Goal: Task Accomplishment & Management: Complete application form

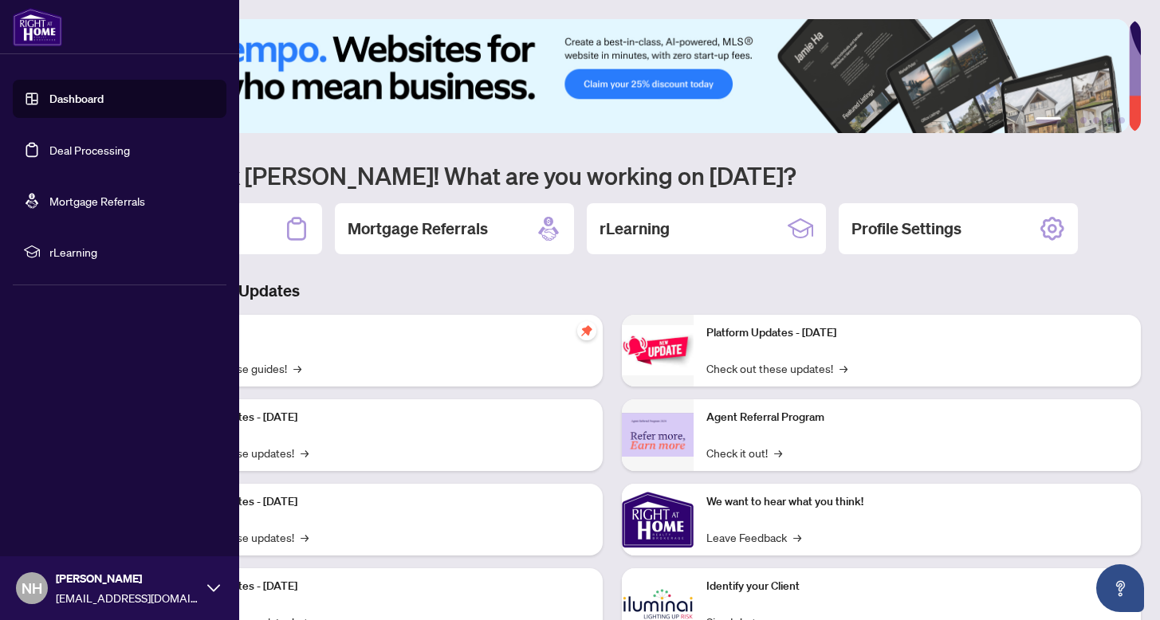
click at [75, 149] on link "Deal Processing" at bounding box center [89, 150] width 81 height 14
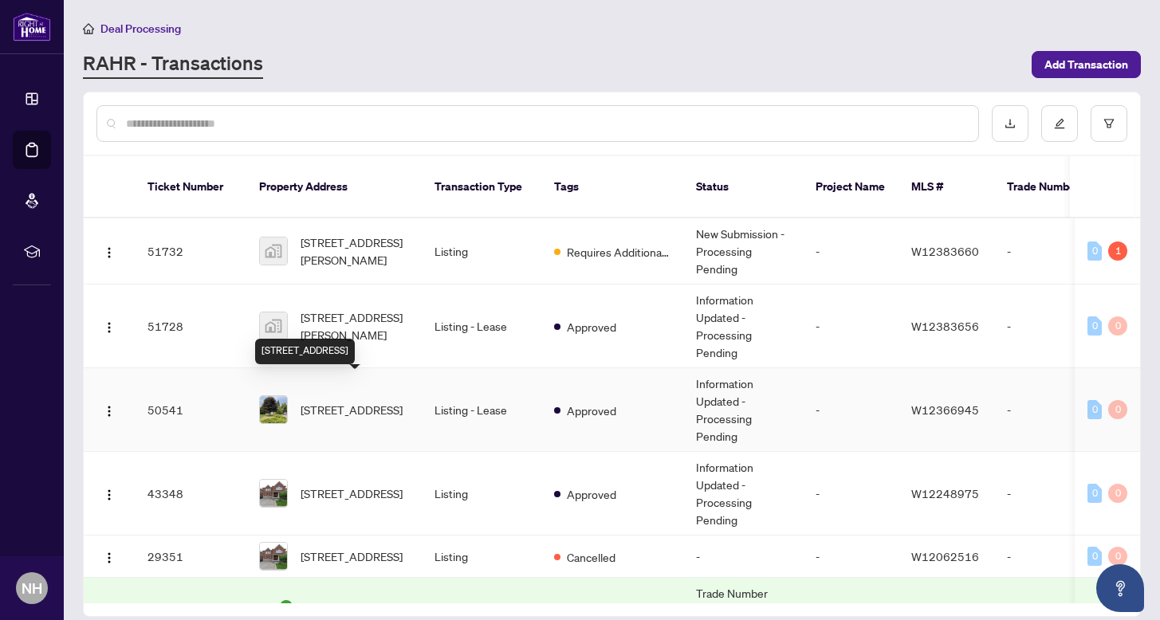
click at [349, 401] on span "[STREET_ADDRESS]" at bounding box center [352, 410] width 102 height 18
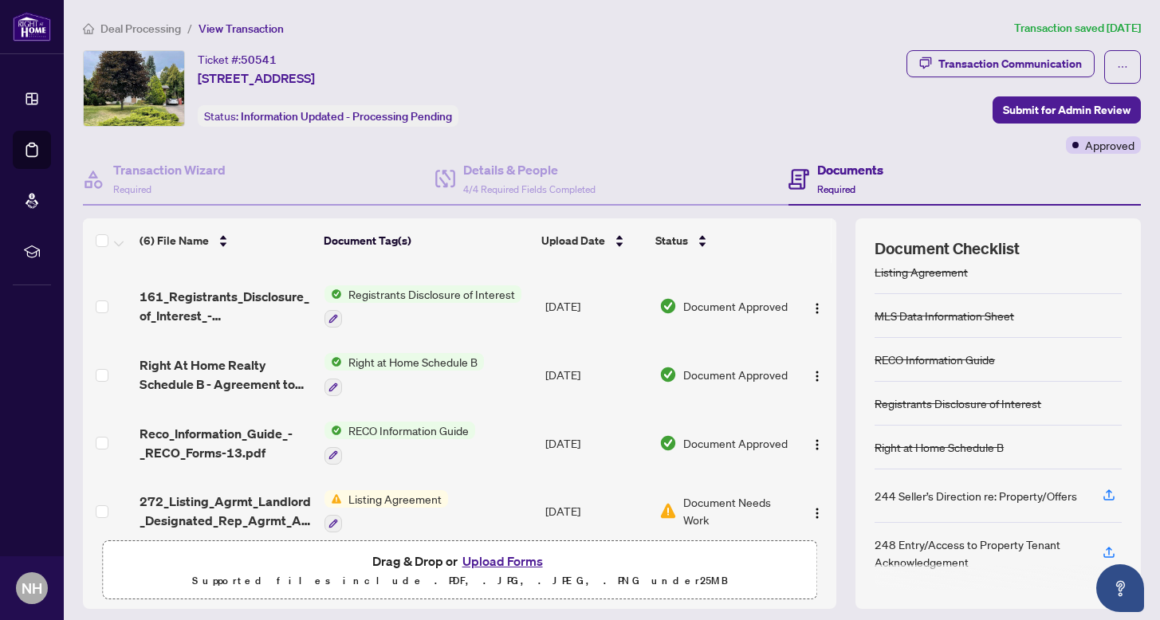
scroll to position [16, 0]
click at [492, 561] on button "Upload Forms" at bounding box center [503, 561] width 90 height 21
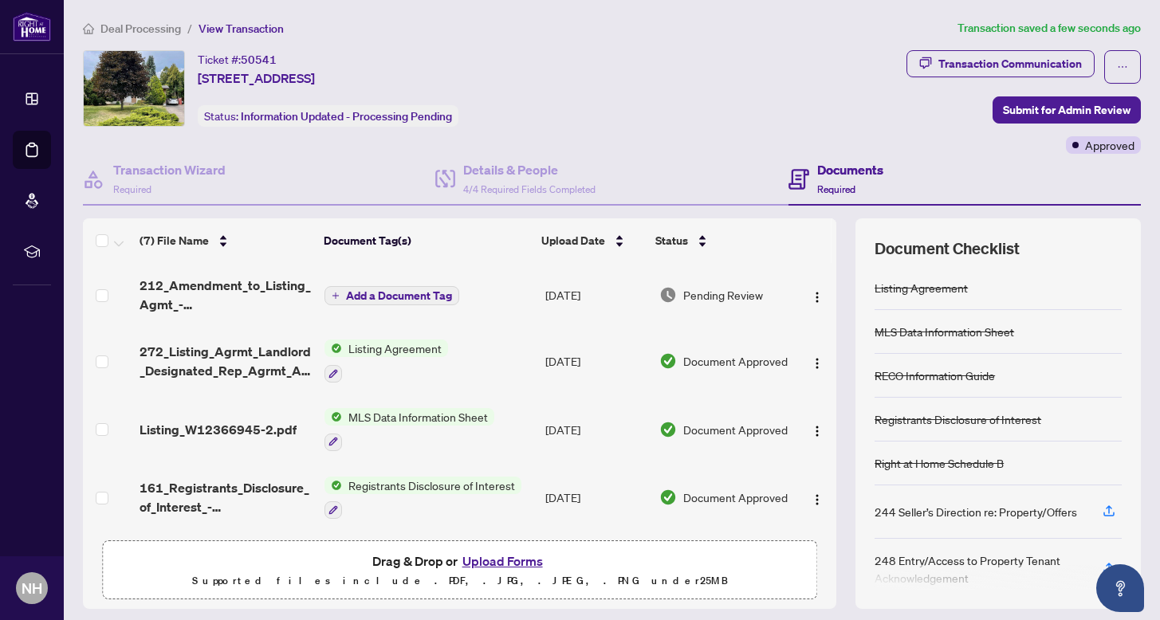
scroll to position [0, 0]
click at [391, 296] on span "Add a Document Tag" at bounding box center [399, 295] width 106 height 11
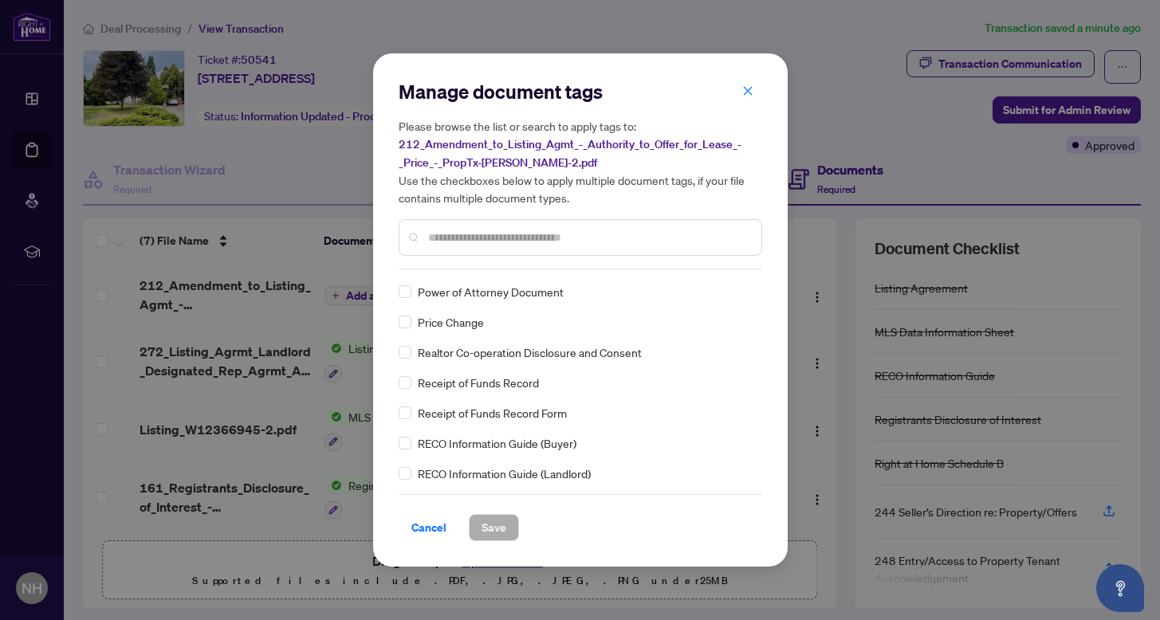
scroll to position [2850, 0]
click at [498, 528] on span "Save" at bounding box center [494, 528] width 25 height 26
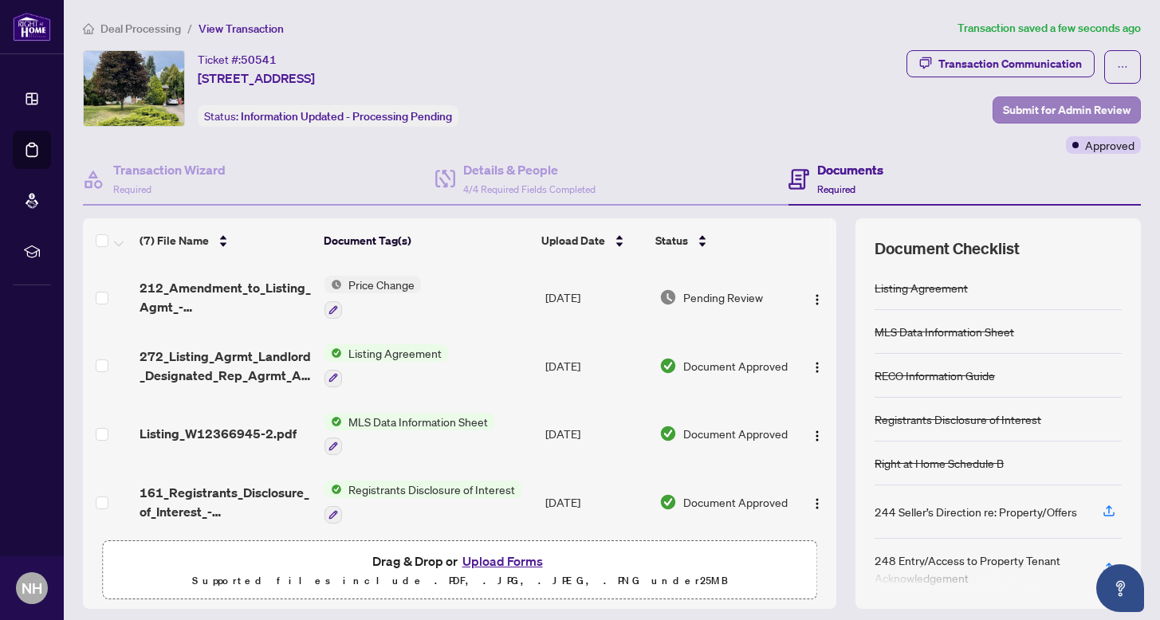
click at [1030, 108] on span "Submit for Admin Review" at bounding box center [1067, 110] width 128 height 26
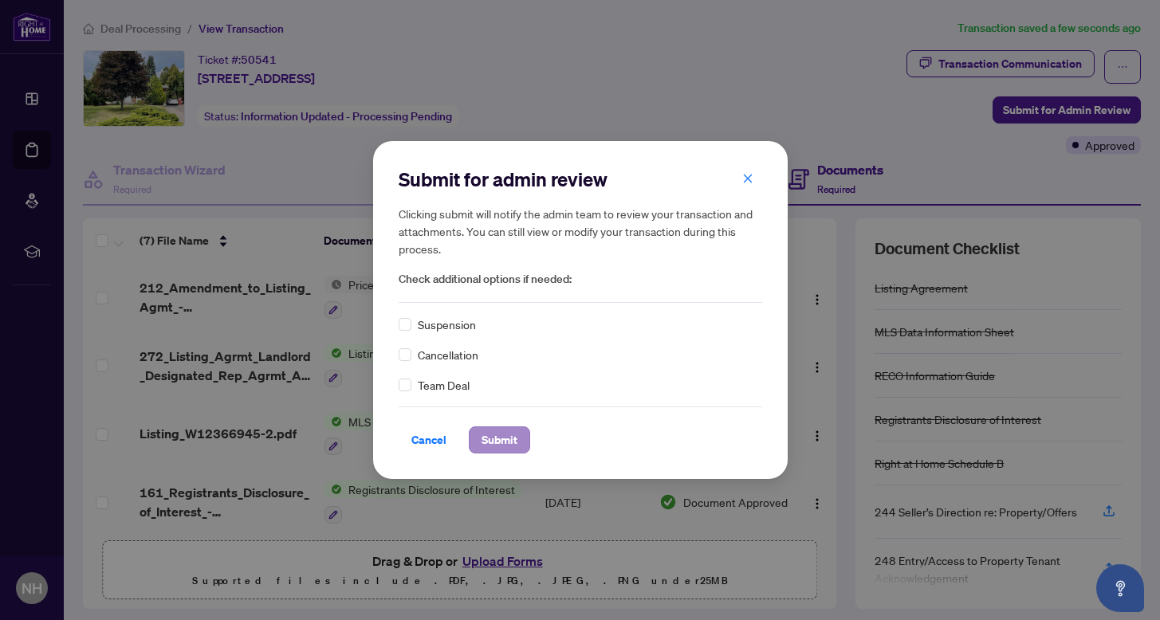
click at [500, 439] on span "Submit" at bounding box center [500, 440] width 36 height 26
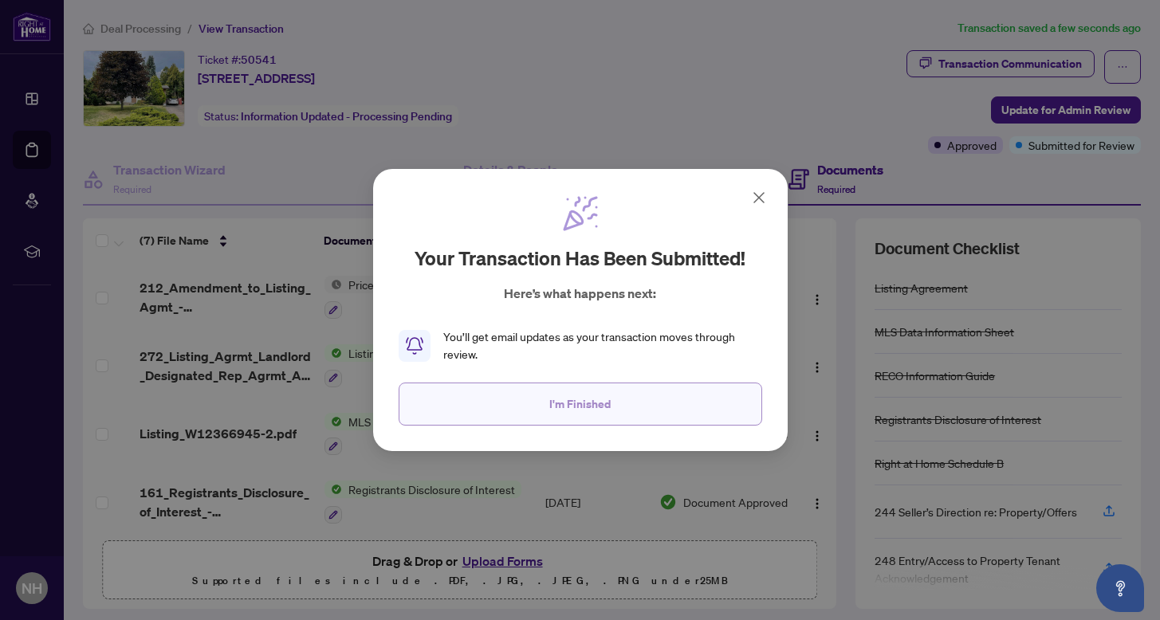
click at [597, 406] on span "I'm Finished" at bounding box center [579, 405] width 61 height 26
